Goal: Task Accomplishment & Management: Use online tool/utility

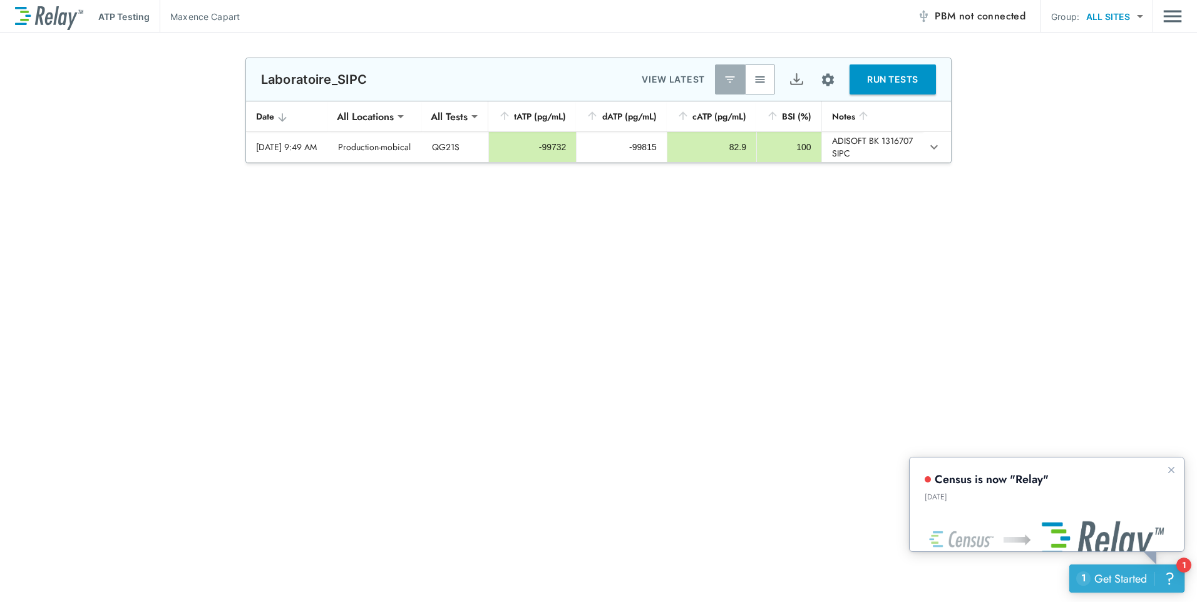
click at [1123, 579] on div "Get Started" at bounding box center [1121, 579] width 53 height 16
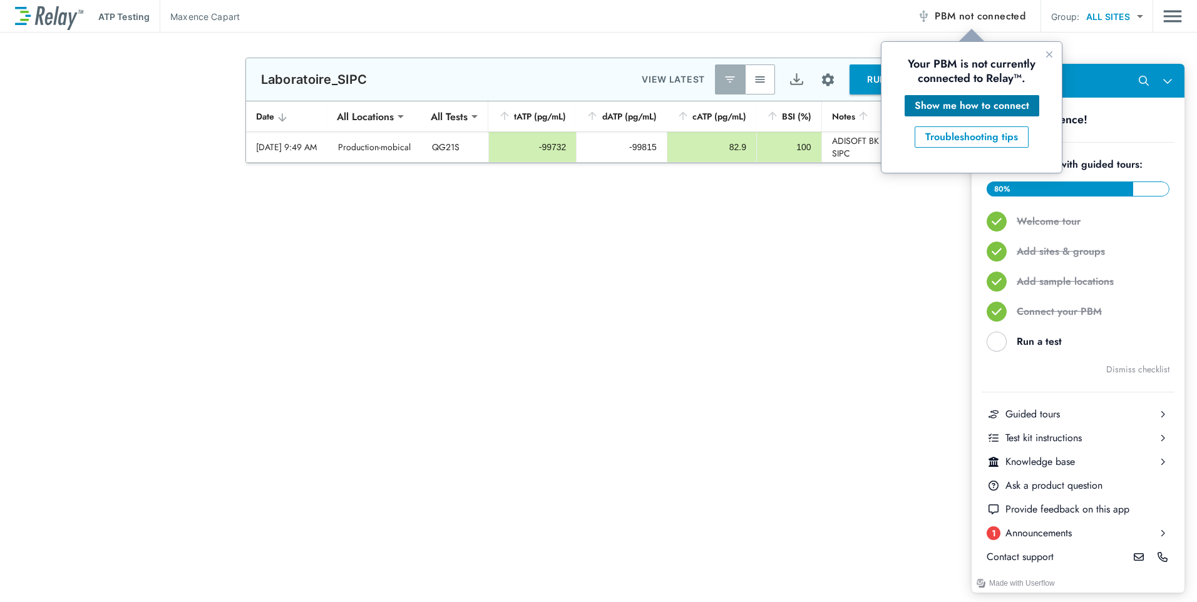
click at [964, 103] on div "Show me how to connect" at bounding box center [972, 105] width 115 height 15
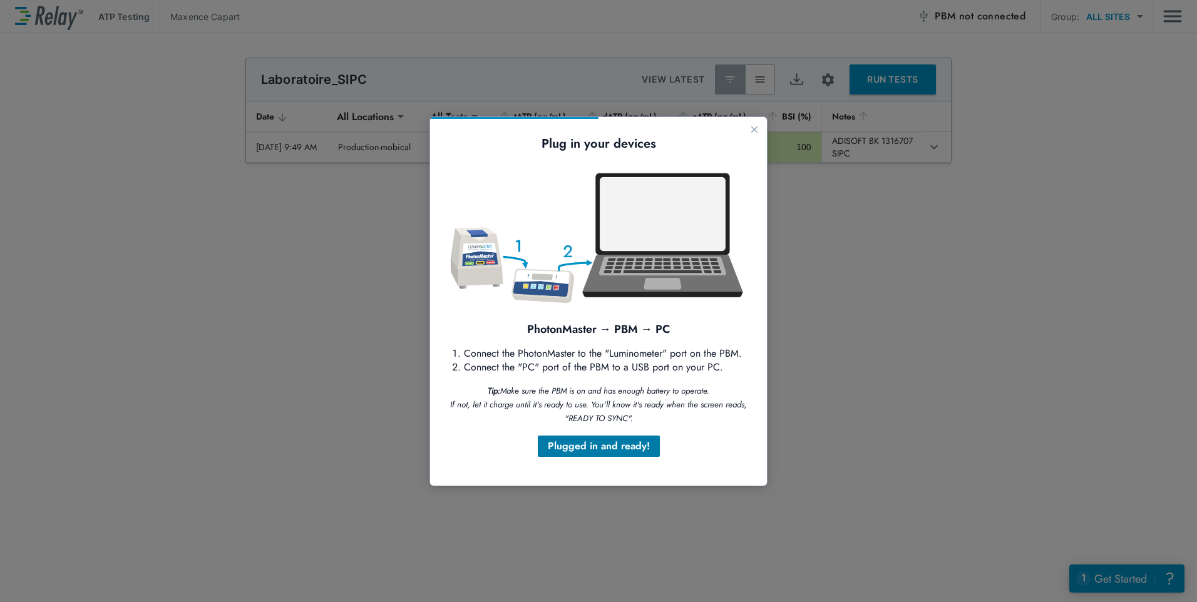
click at [567, 447] on div "Plugged in and ready!" at bounding box center [599, 446] width 102 height 15
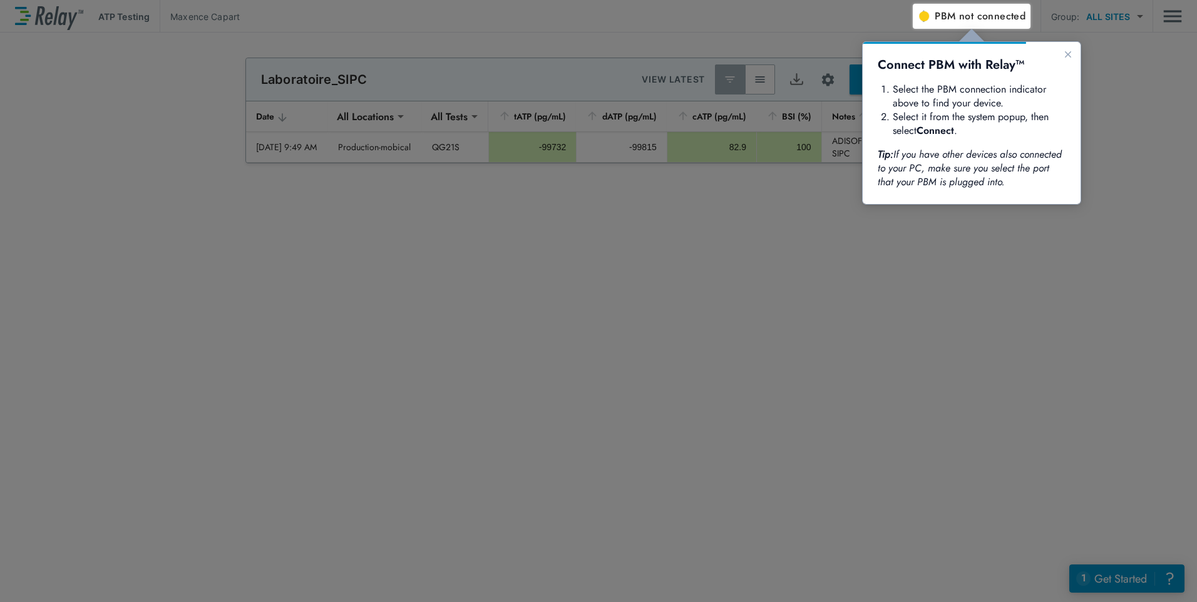
click at [954, 6] on button "PBM not connected" at bounding box center [971, 16] width 118 height 25
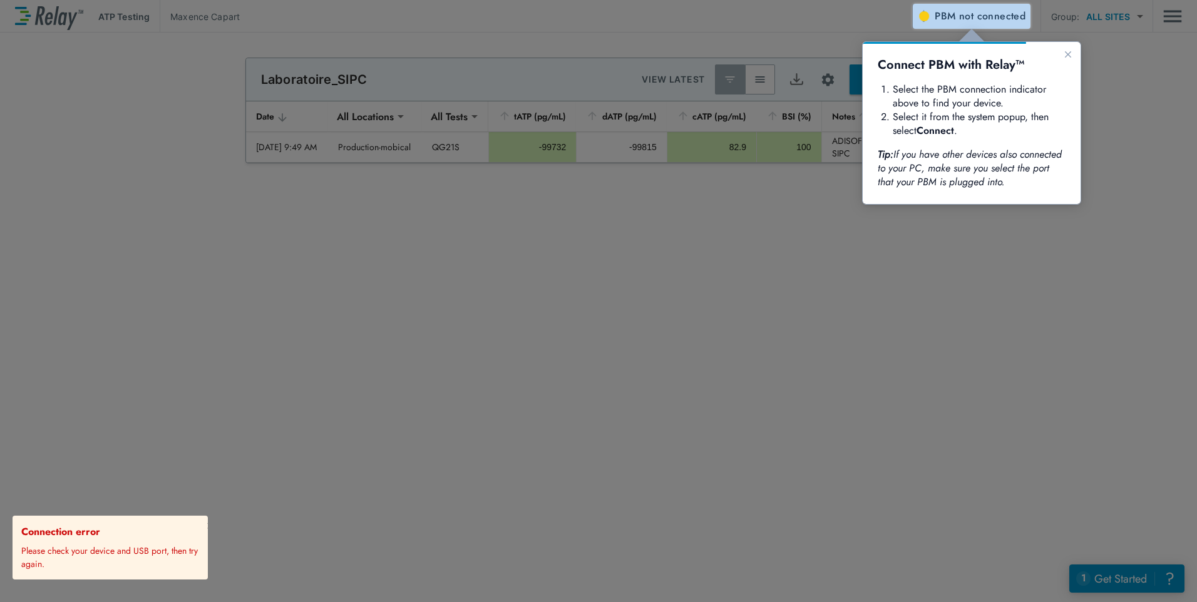
click at [947, 17] on span "PBM not connected" at bounding box center [980, 17] width 91 height 18
click at [958, 9] on span "PBM not connected" at bounding box center [980, 17] width 91 height 18
click at [989, 15] on span "not connected" at bounding box center [992, 16] width 66 height 14
